Goal: Information Seeking & Learning: Stay updated

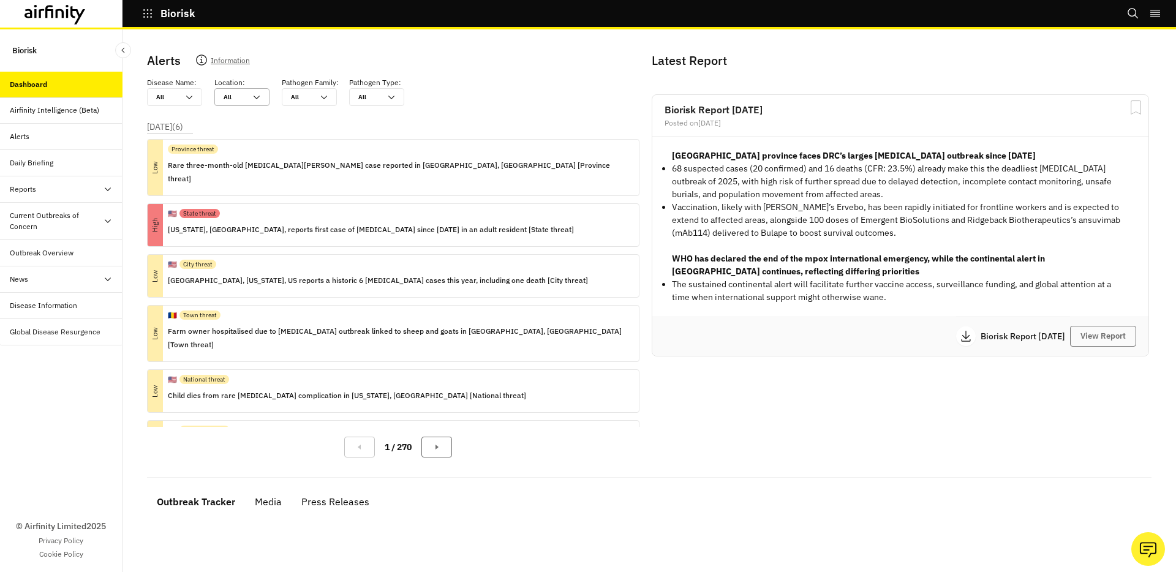
click at [260, 100] on icon at bounding box center [257, 98] width 10 height 10
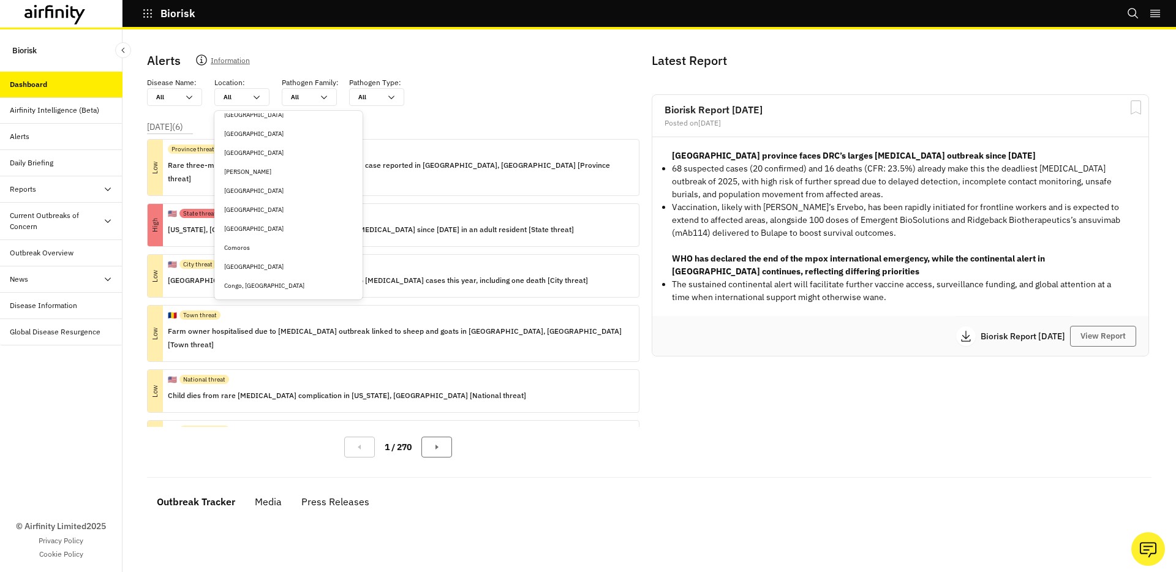
scroll to position [554, 0]
type input "i"
type input "it"
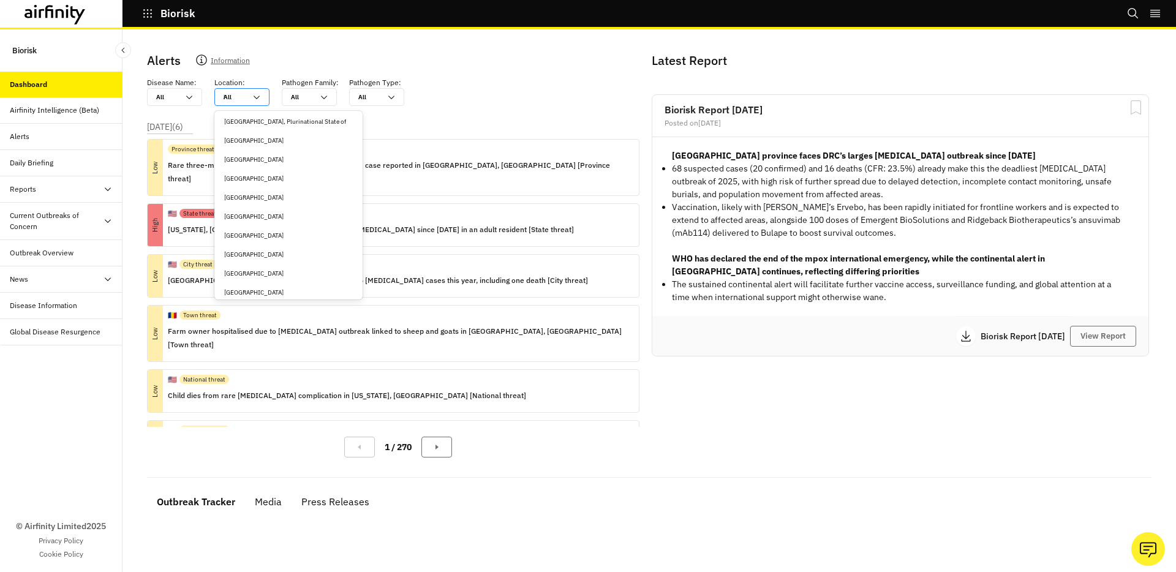
type input "it"
type input "ita"
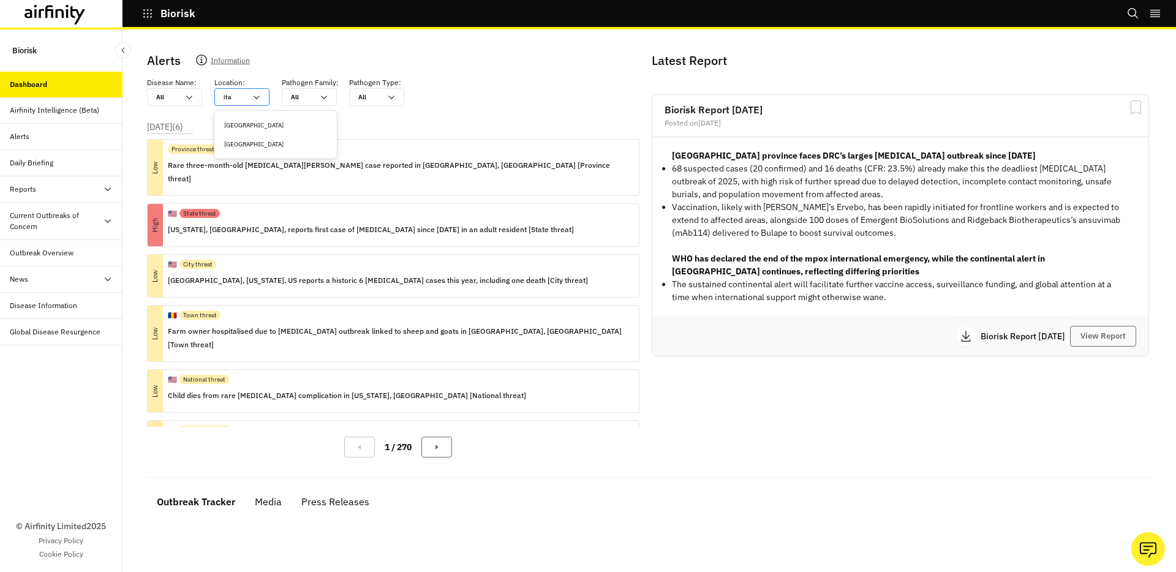
type input "ital"
click at [245, 121] on div "Italy" at bounding box center [275, 125] width 103 height 9
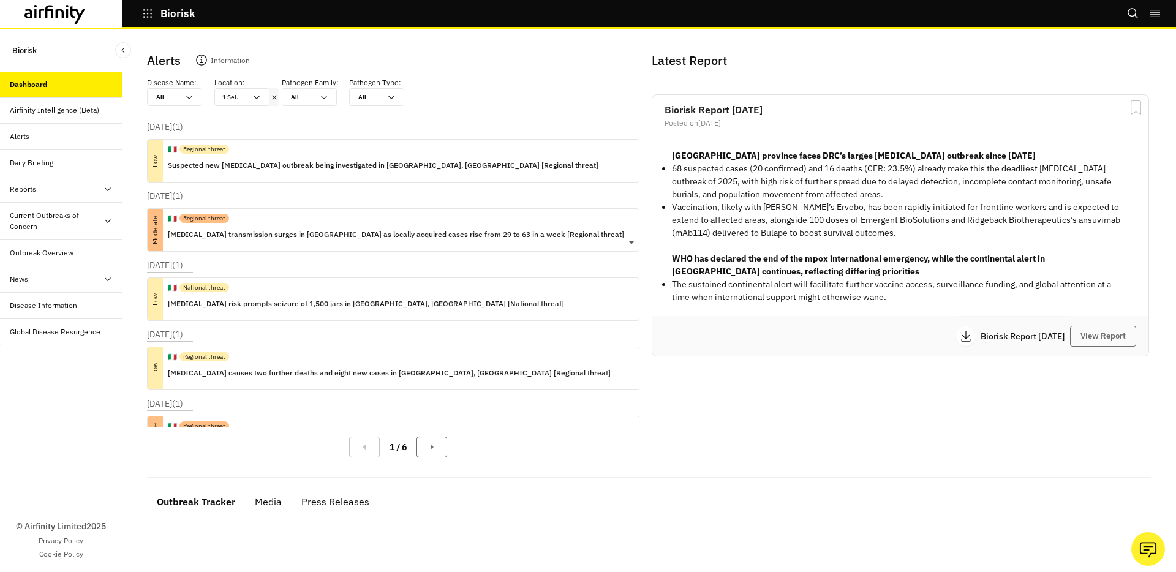
click at [233, 222] on div "🇮🇹 Regional threat" at bounding box center [396, 218] width 456 height 19
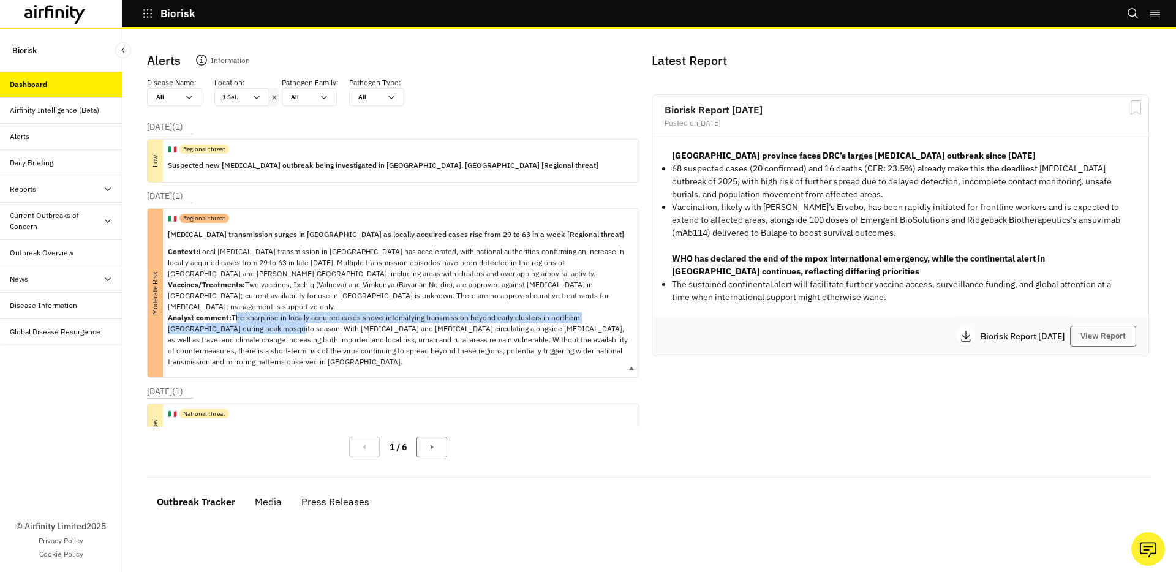
drag, startPoint x: 232, startPoint y: 317, endPoint x: 266, endPoint y: 327, distance: 35.5
click at [266, 327] on p "Context: Local chikungunya transmission in Italy has accelerated, with national…" at bounding box center [398, 306] width 461 height 121
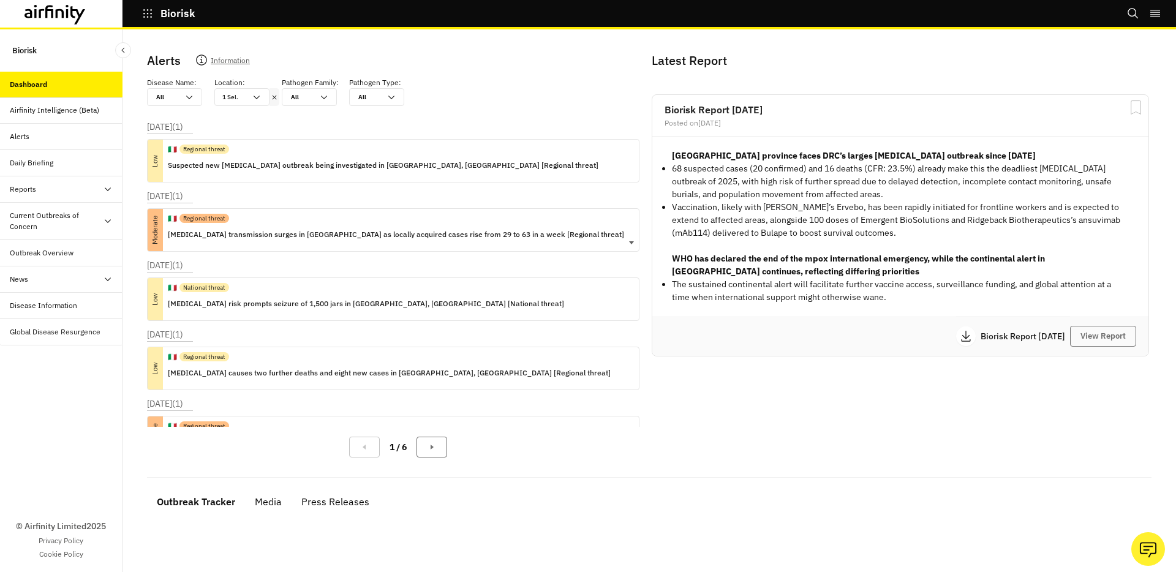
copy p "The sharp rise in locally acquired cases shows intensifying transmission beyond…"
click at [286, 241] on p "Chikungunya transmission surges in Italy as locally acquired cases rise from 29…" at bounding box center [396, 234] width 456 height 13
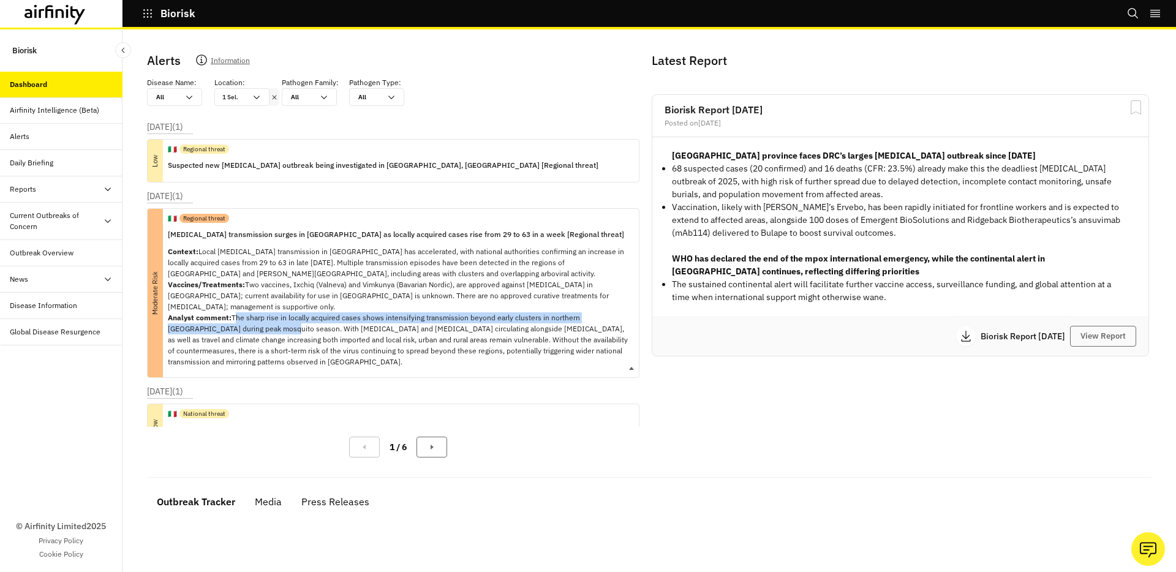
copy p "The sharp rise in locally acquired cases shows intensifying transmission beyond…"
drag, startPoint x: 234, startPoint y: 317, endPoint x: 264, endPoint y: 330, distance: 32.4
click at [264, 330] on p "Context: Local chikungunya transmission in Italy has accelerated, with national…" at bounding box center [398, 306] width 461 height 121
